Goal: Information Seeking & Learning: Learn about a topic

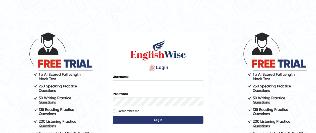
type input "francoemgineering"
click at [158, 118] on button "Login" at bounding box center [158, 120] width 91 height 8
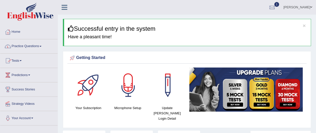
click at [35, 47] on link "Practice Questions" at bounding box center [28, 45] width 57 height 13
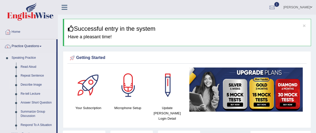
click at [38, 85] on link "Describe Image" at bounding box center [37, 84] width 38 height 9
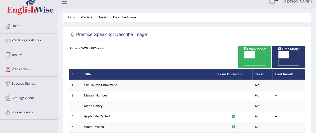
scroll to position [10, 0]
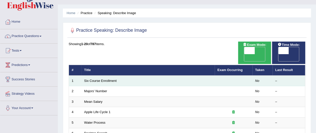
click at [121, 75] on td "Six Course Enrollment" at bounding box center [147, 80] width 133 height 11
click at [109, 79] on link "Six Course Enrollment" at bounding box center [100, 81] width 32 height 4
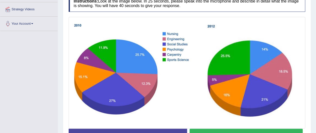
scroll to position [104, 0]
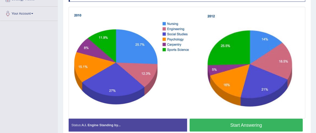
click at [246, 124] on button "Start Answering" at bounding box center [246, 124] width 113 height 13
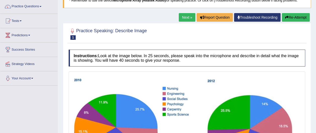
scroll to position [34, 0]
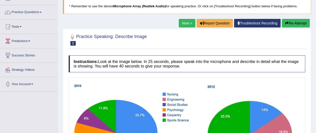
click at [190, 24] on link "Next »" at bounding box center [187, 23] width 17 height 9
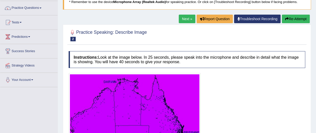
scroll to position [31, 0]
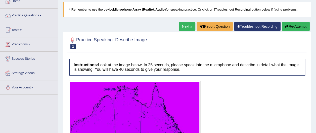
click at [191, 26] on link "Next »" at bounding box center [187, 26] width 17 height 9
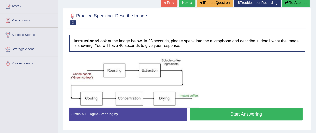
scroll to position [50, 0]
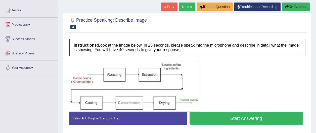
click at [189, 6] on link "Next »" at bounding box center [187, 7] width 17 height 9
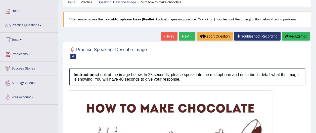
scroll to position [13, 0]
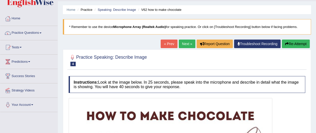
click at [190, 47] on link "Next »" at bounding box center [187, 43] width 17 height 9
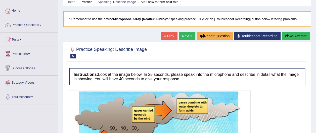
scroll to position [20, 0]
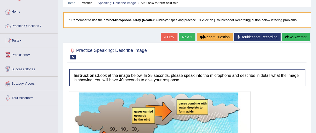
click at [187, 34] on link "Next »" at bounding box center [187, 37] width 17 height 9
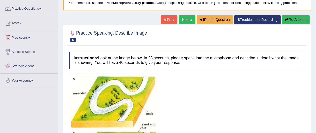
scroll to position [30, 0]
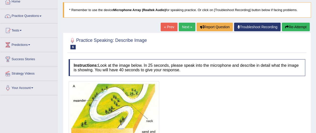
click at [188, 28] on link "Next »" at bounding box center [187, 27] width 17 height 9
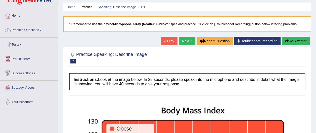
scroll to position [3, 0]
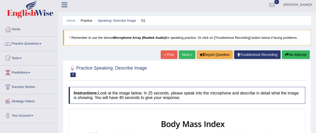
click at [186, 54] on link "Next »" at bounding box center [187, 54] width 17 height 9
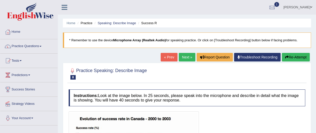
click at [186, 57] on link "Next »" at bounding box center [187, 57] width 17 height 9
